Goal: Information Seeking & Learning: Learn about a topic

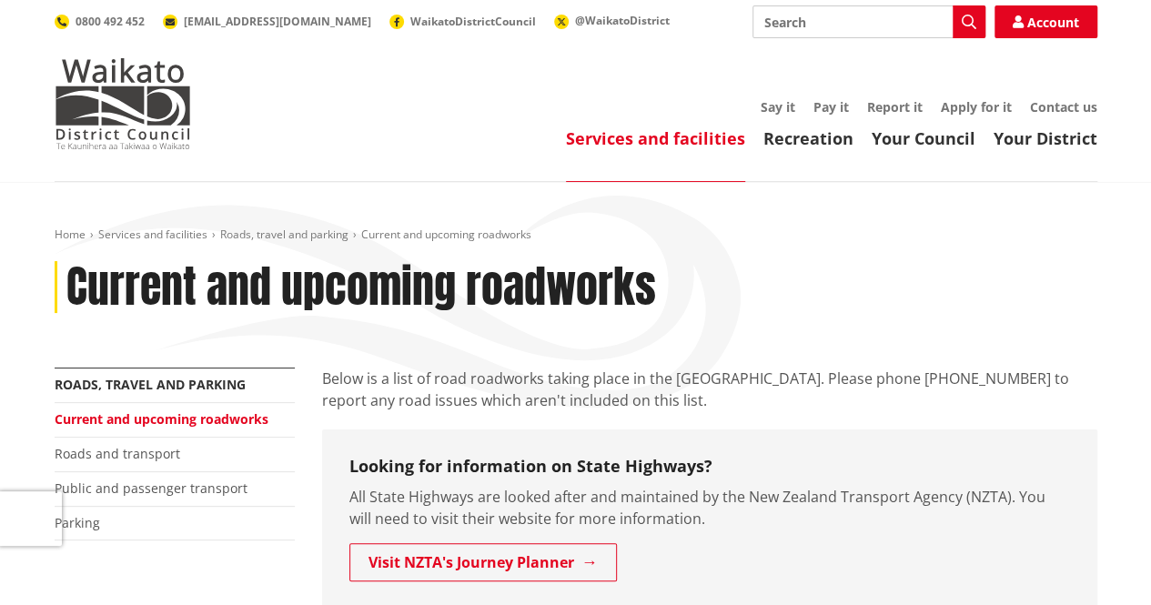
click at [189, 96] on img at bounding box center [123, 103] width 136 height 91
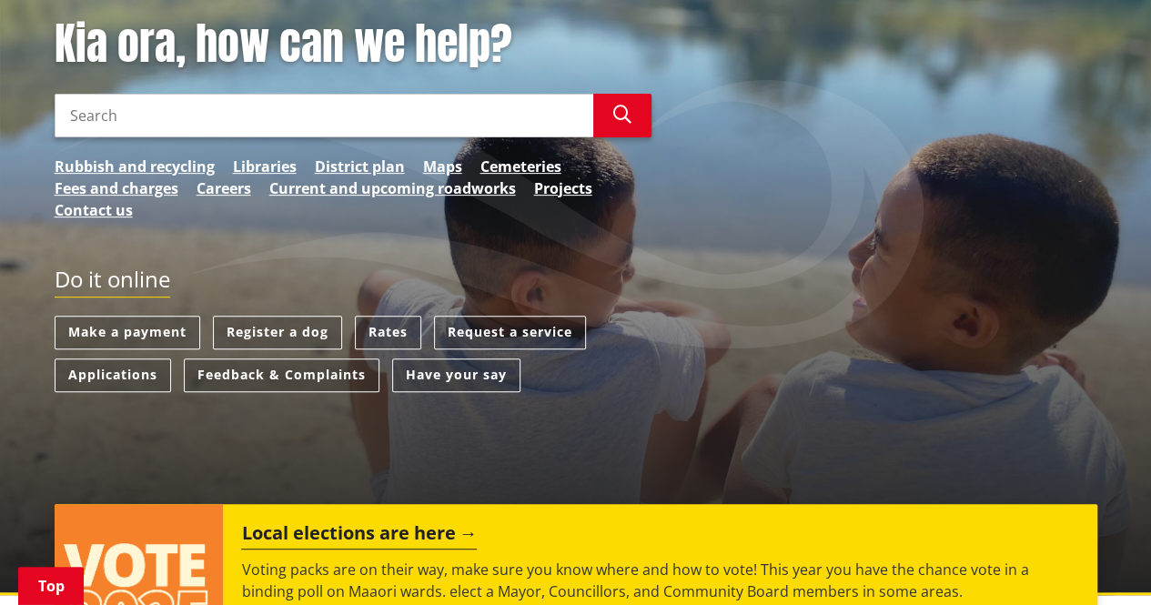
scroll to position [218, 0]
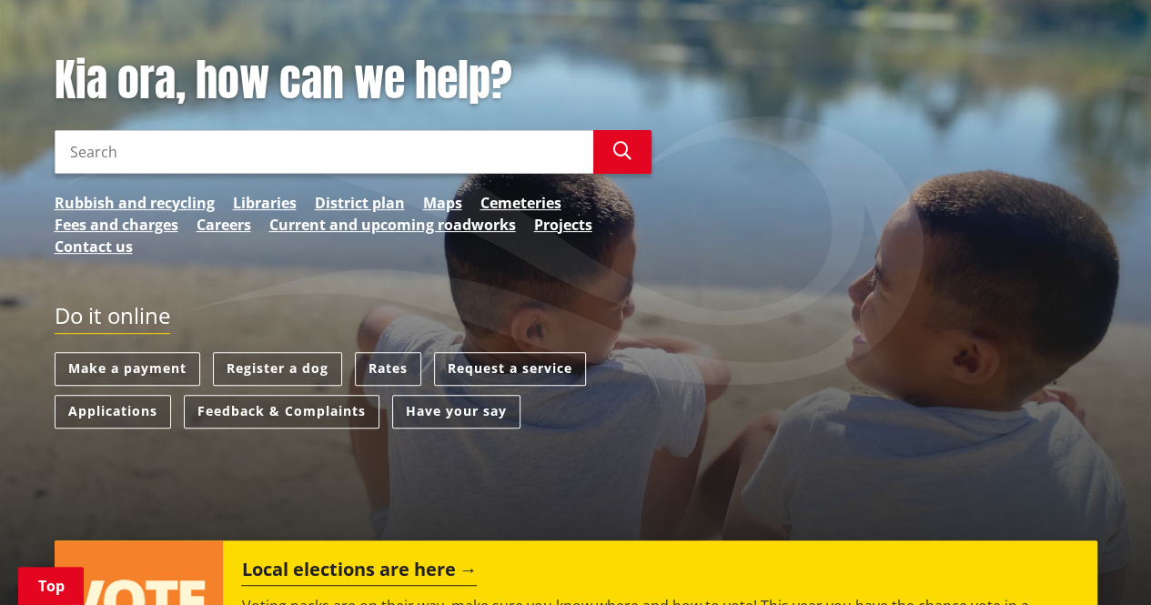
click at [103, 148] on input "Search" at bounding box center [324, 152] width 539 height 44
type input "vacancies"
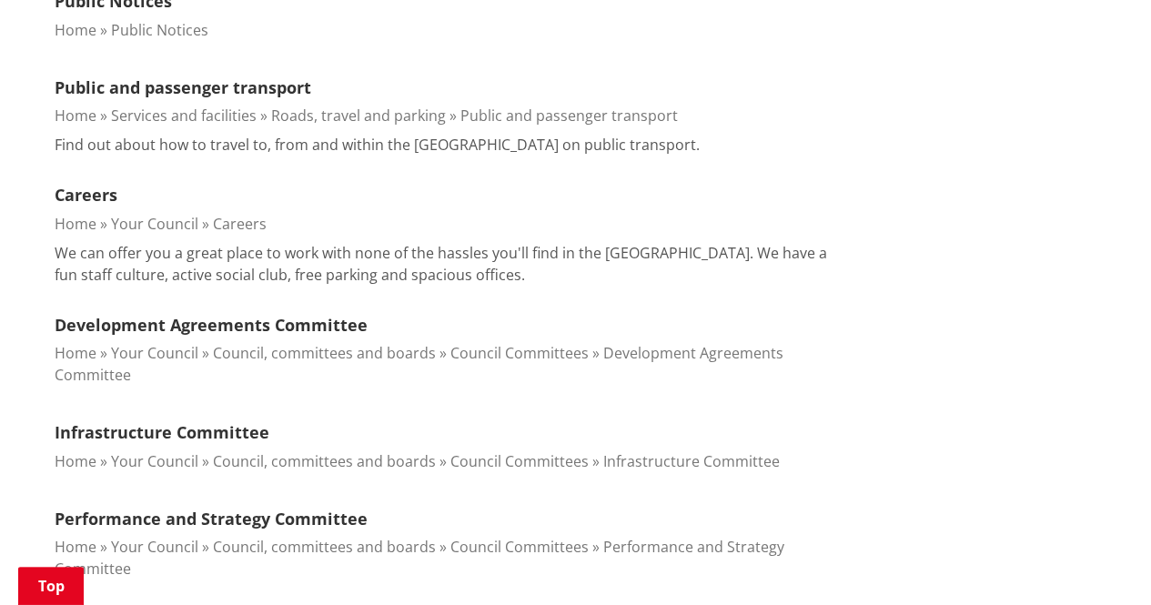
scroll to position [619, 0]
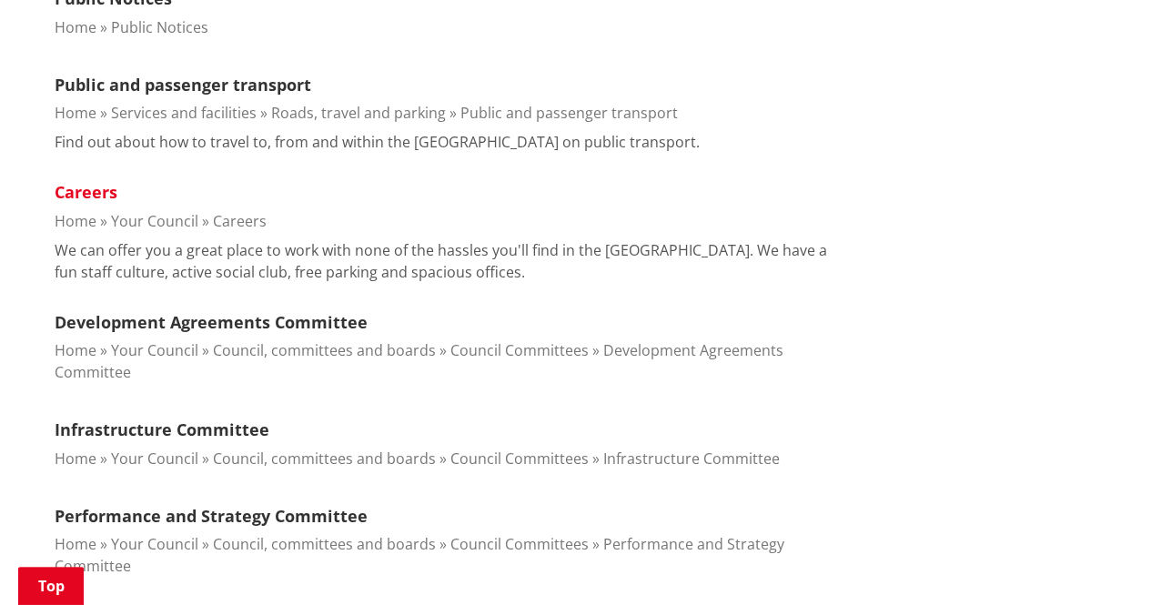
click at [76, 192] on link "Careers" at bounding box center [86, 192] width 63 height 22
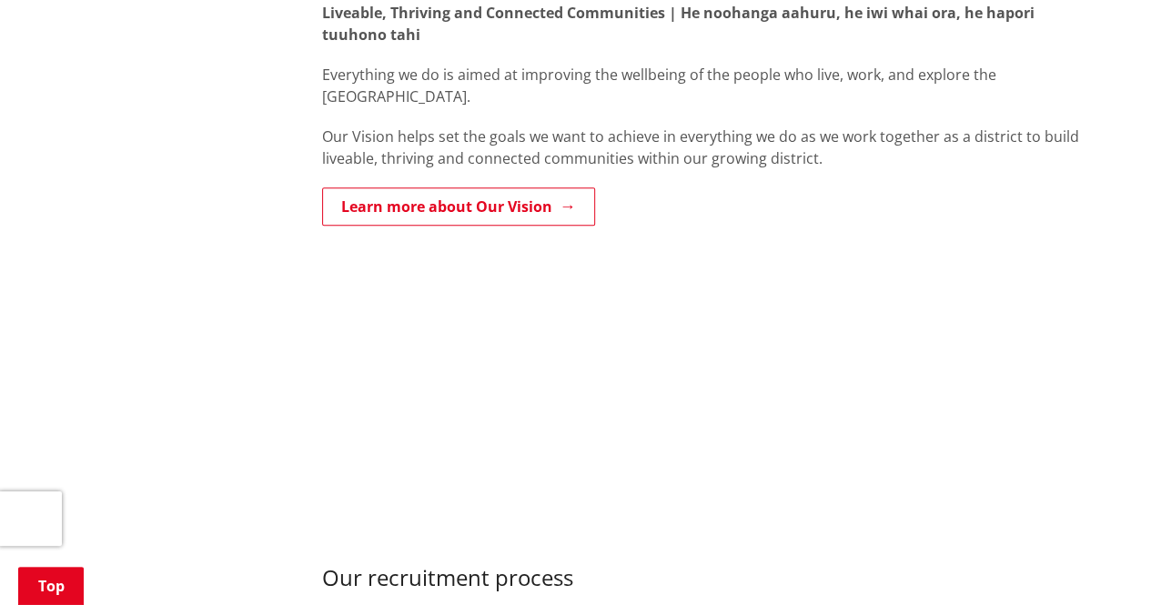
scroll to position [619, 0]
